Goal: Find specific page/section: Find specific page/section

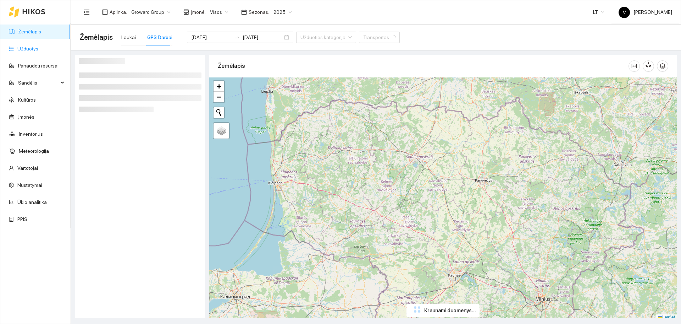
click at [32, 49] on link "Užduotys" at bounding box center [27, 49] width 21 height 6
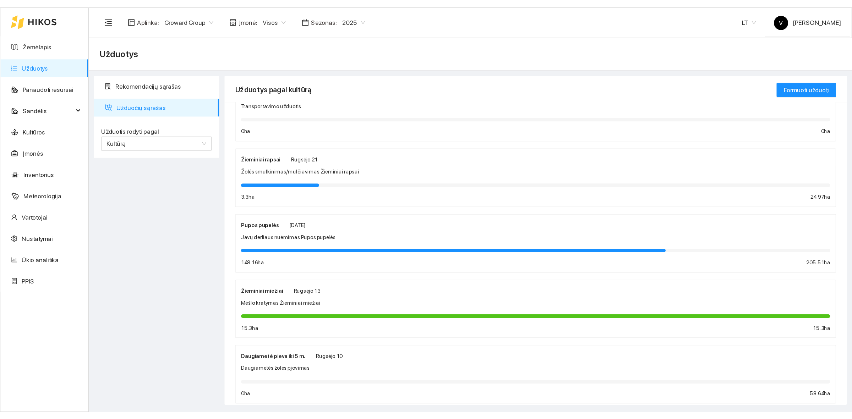
scroll to position [44, 0]
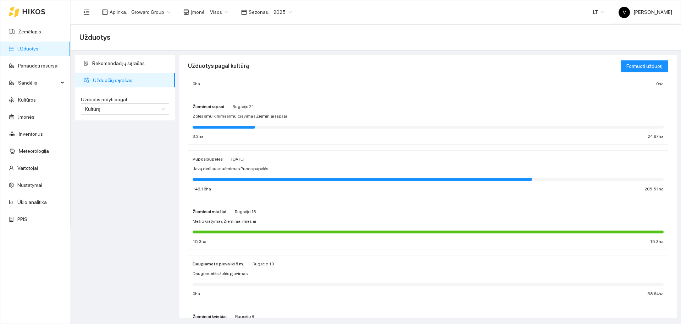
click at [207, 216] on div "Žieminiai miežiai [PERSON_NAME][DATE] Mėšlo kratymas Žieminiai miežiai 15.3 ha …" at bounding box center [428, 226] width 471 height 38
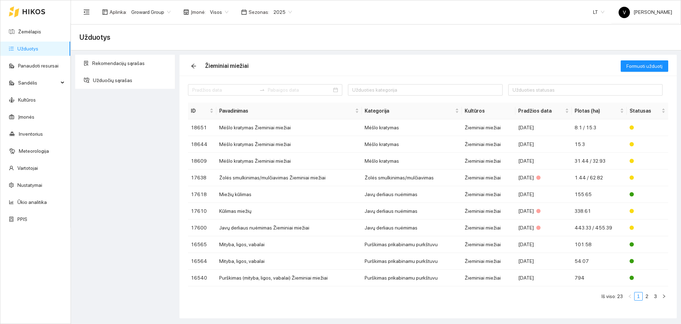
click at [275, 10] on span "2025" at bounding box center [283, 12] width 18 height 11
click at [278, 94] on div "2026" at bounding box center [277, 94] width 18 height 8
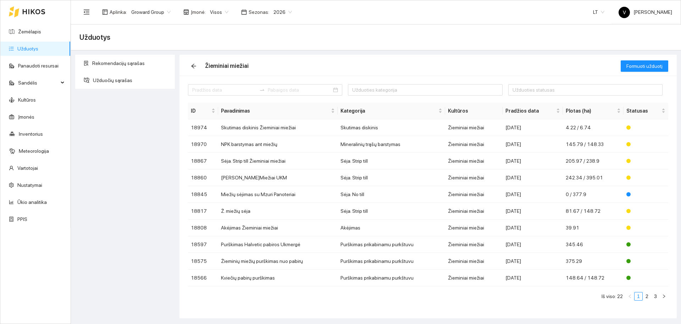
click at [213, 12] on span "Visos" at bounding box center [219, 12] width 18 height 11
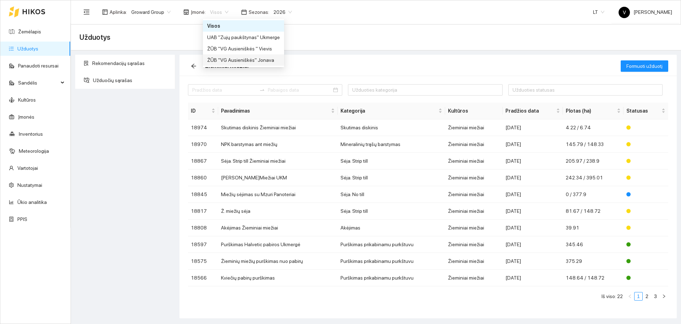
click at [237, 62] on div "ŽŪB "VG Ausieniškės" Jonava" at bounding box center [243, 60] width 73 height 8
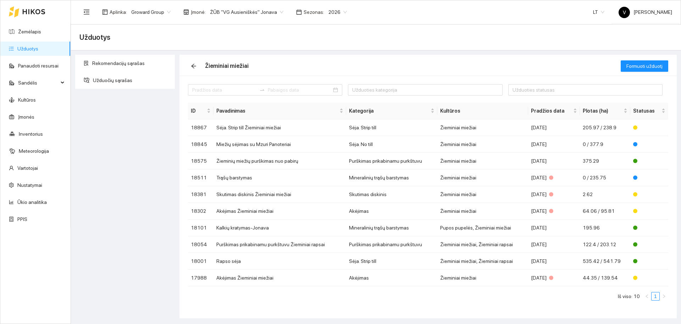
click at [130, 155] on div "Rekomendacijų sąrašas Užduočių sąrašas" at bounding box center [125, 186] width 104 height 263
click at [245, 130] on td "Sėja. Strip till Žieminiai miežiai" at bounding box center [280, 127] width 133 height 17
